Goal: Information Seeking & Learning: Learn about a topic

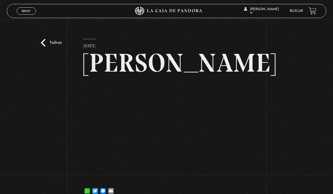
click at [231, 13] on link "Buscar" at bounding box center [296, 10] width 13 height 3
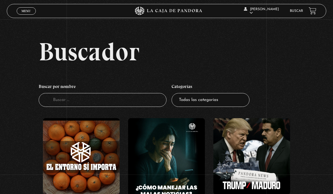
click at [150, 107] on input "Buscador" at bounding box center [103, 100] width 128 height 14
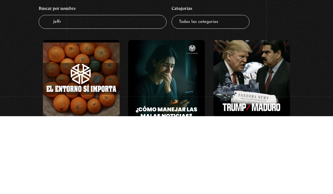
type input "Jeffre"
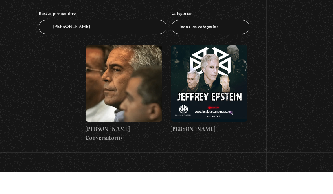
scroll to position [53, 0]
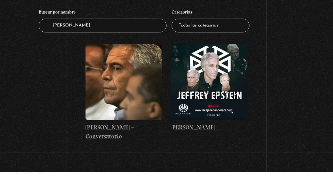
click at [159, 108] on figure at bounding box center [124, 104] width 77 height 77
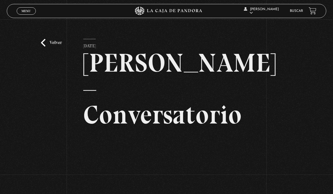
click at [33, 13] on link "Menu Cerrar" at bounding box center [26, 10] width 19 height 7
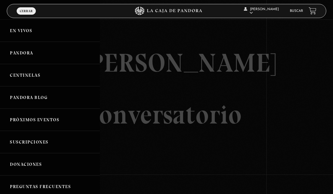
click at [38, 57] on link "Pandora" at bounding box center [50, 53] width 100 height 22
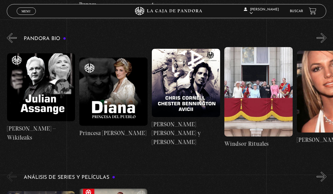
scroll to position [496, 0]
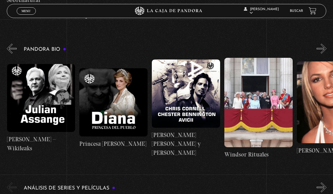
click at [325, 45] on button "»" at bounding box center [322, 49] width 10 height 10
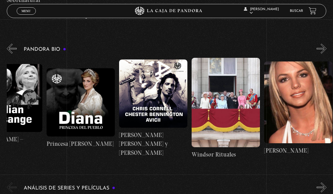
click at [322, 50] on button "»" at bounding box center [322, 49] width 10 height 10
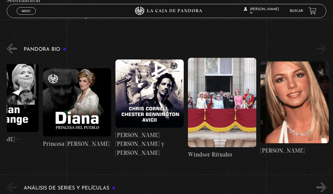
click at [324, 49] on button "»" at bounding box center [322, 49] width 10 height 10
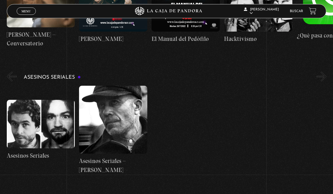
scroll to position [0, 0]
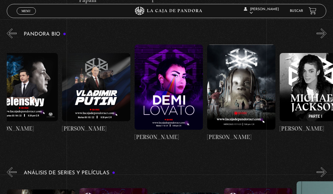
click at [186, 110] on figure at bounding box center [169, 87] width 68 height 85
